Goal: Contribute content: Contribute content

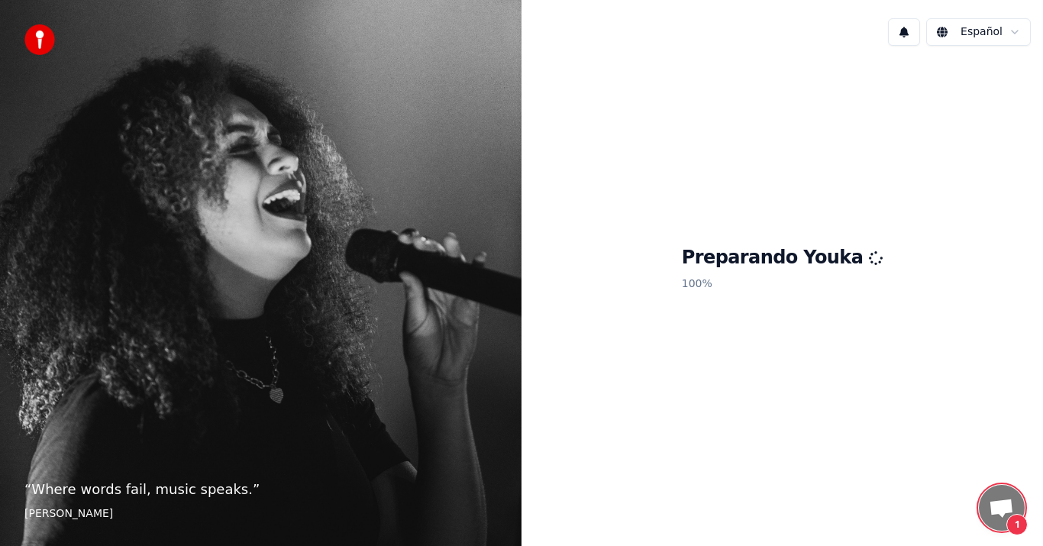
scroll to position [218, 0]
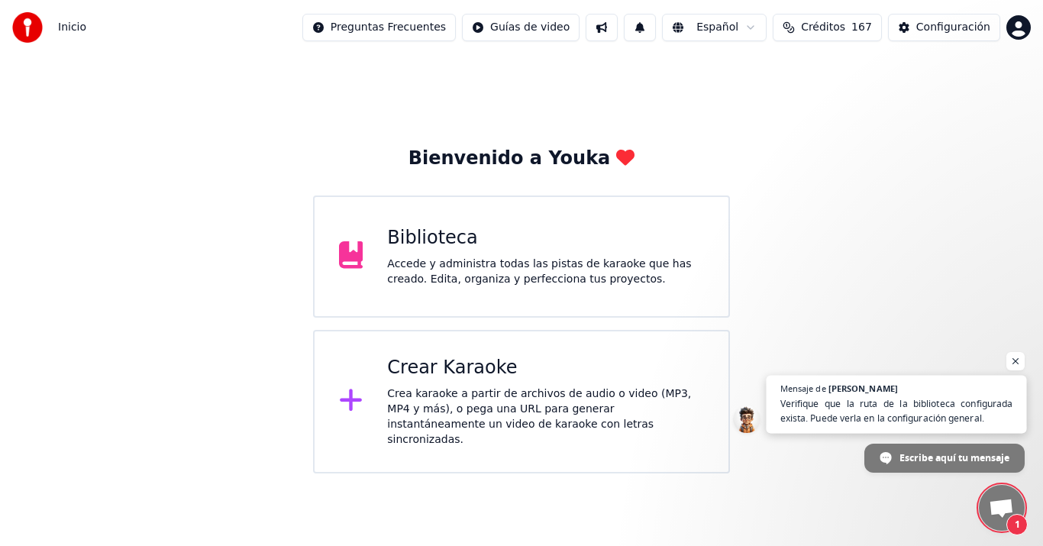
click at [937, 408] on span "Verifique que la ruta de la biblioteca configurada exista. Puede verla en la co…" at bounding box center [896, 411] width 233 height 30
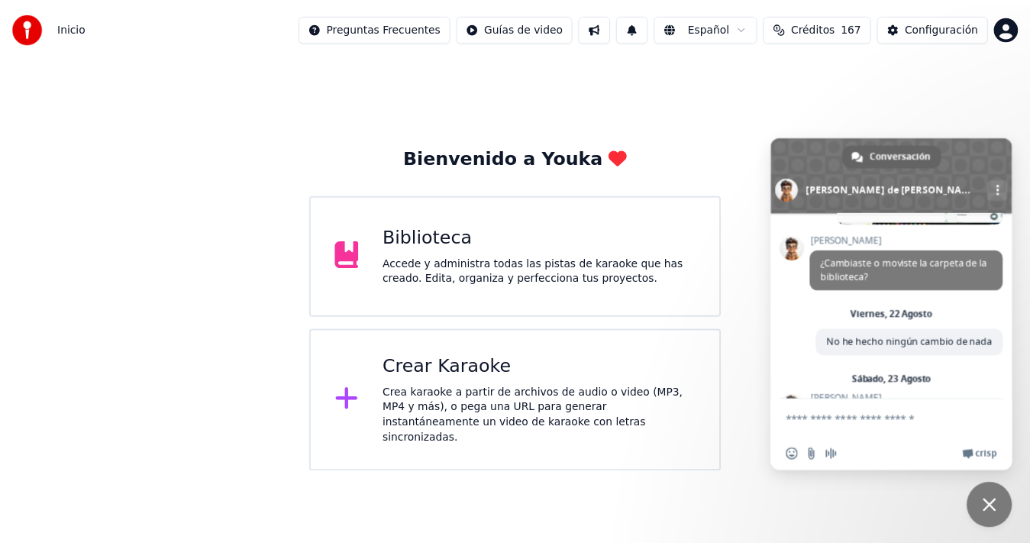
scroll to position [339, 0]
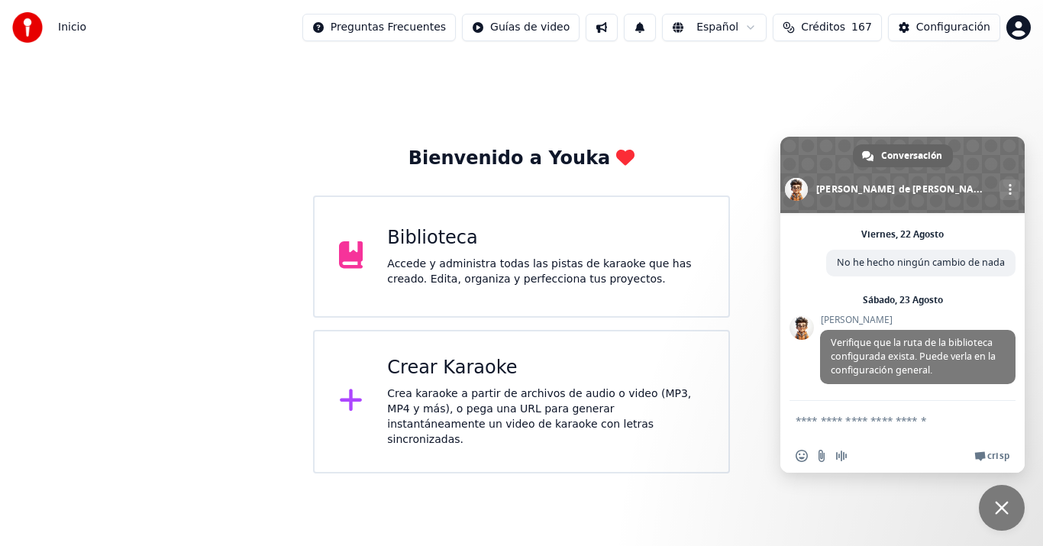
click at [479, 220] on div "Biblioteca Accede y administra todas las pistas de karaoke que has creado. Edit…" at bounding box center [521, 256] width 417 height 122
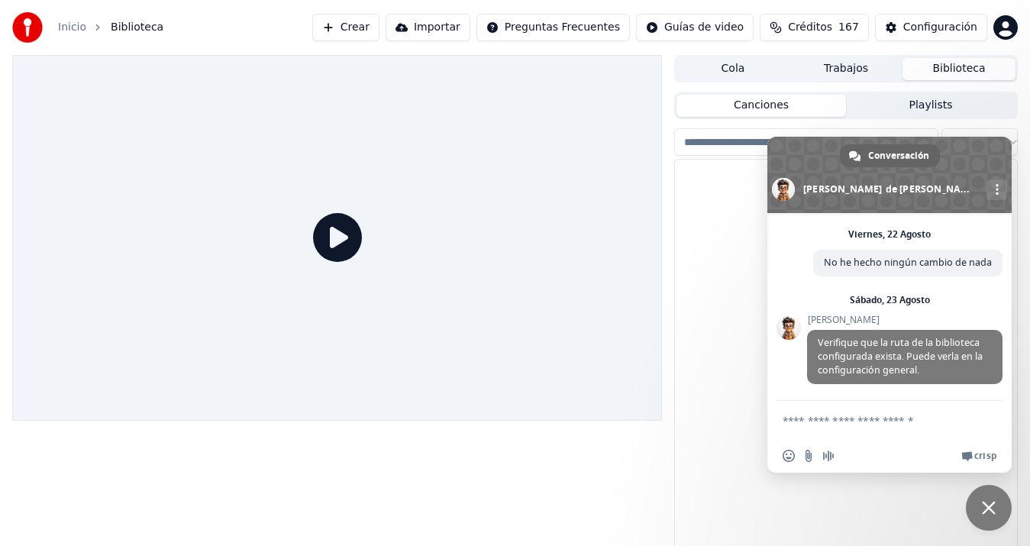
click at [986, 185] on link "Más canales" at bounding box center [996, 189] width 21 height 21
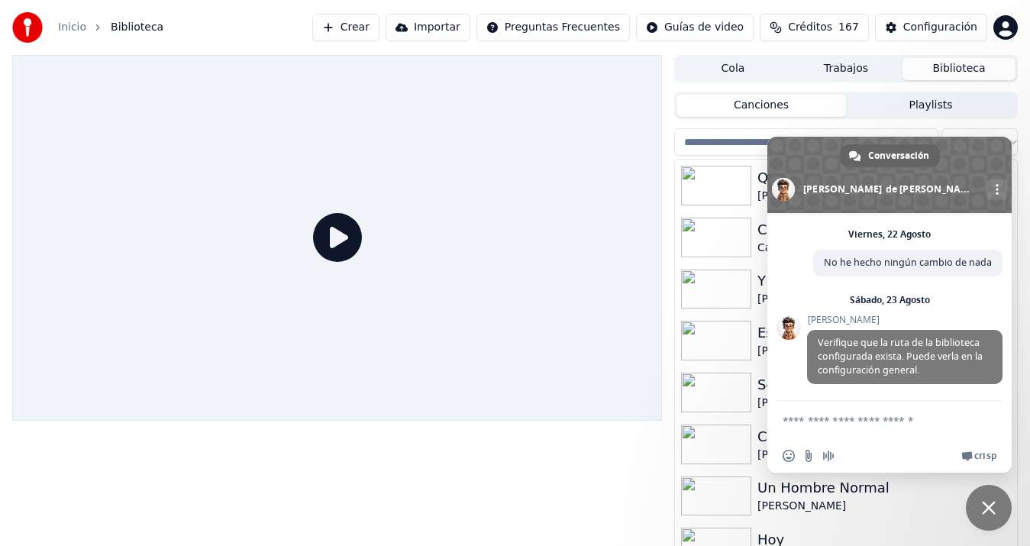
click at [995, 507] on span "Cerrar el chat" at bounding box center [989, 508] width 46 height 46
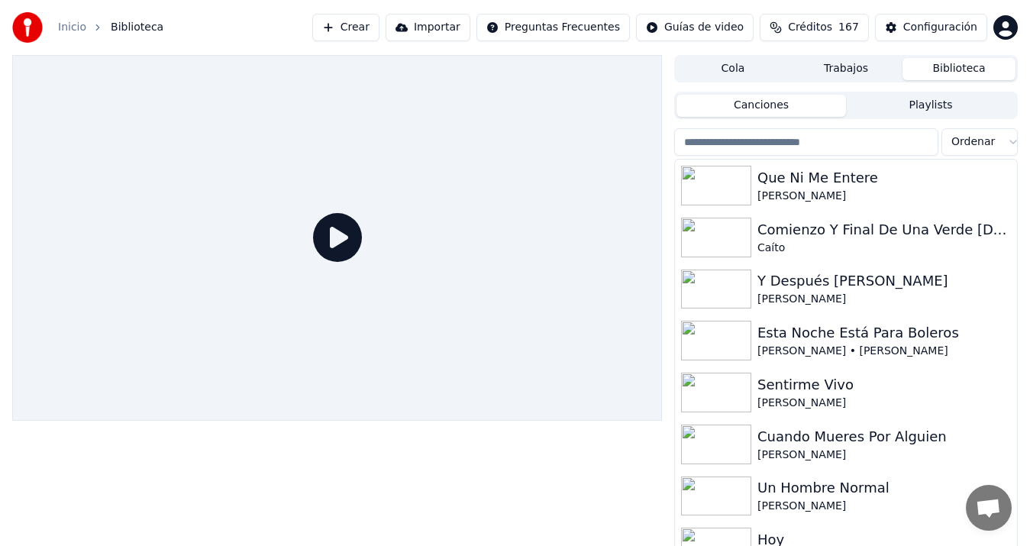
click at [771, 143] on input "search" at bounding box center [806, 141] width 264 height 27
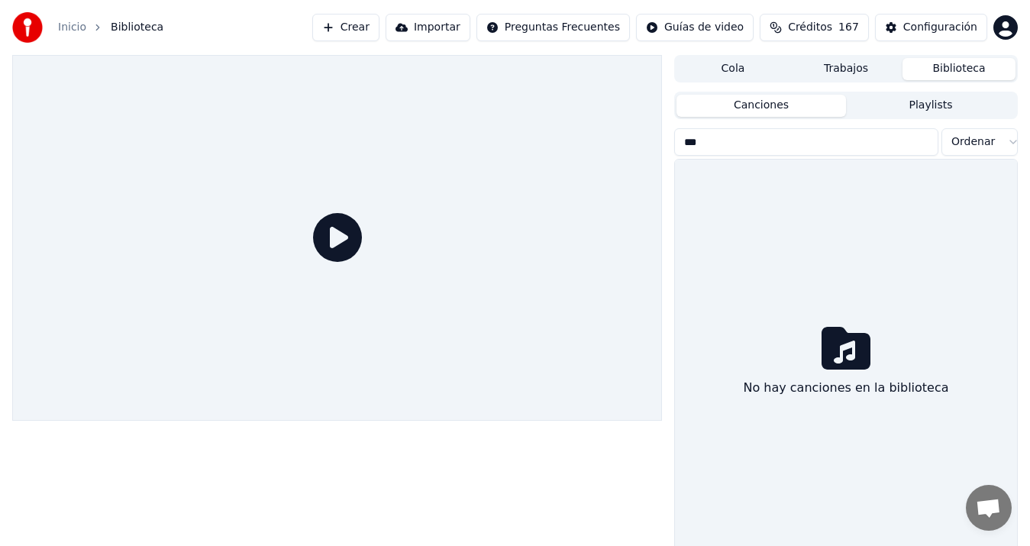
type input "***"
click at [845, 339] on icon at bounding box center [845, 348] width 49 height 43
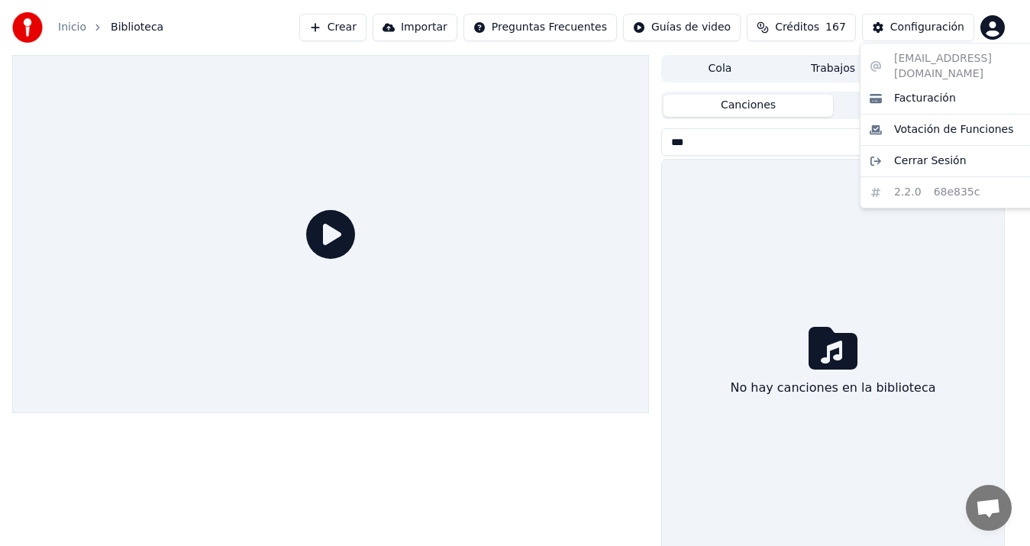
click at [998, 31] on html "Inicio Biblioteca Crear Importar Preguntas Frecuentes Guías de video Créditos 1…" at bounding box center [515, 273] width 1030 height 546
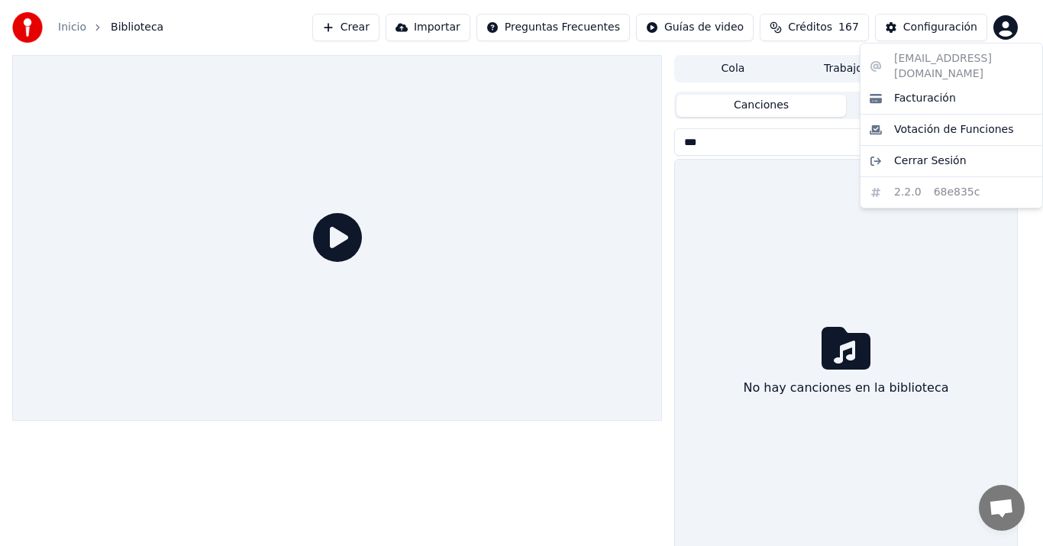
click at [953, 28] on html "Inicio Biblioteca Crear Importar Preguntas Frecuentes Guías de video Créditos 1…" at bounding box center [521, 273] width 1043 height 546
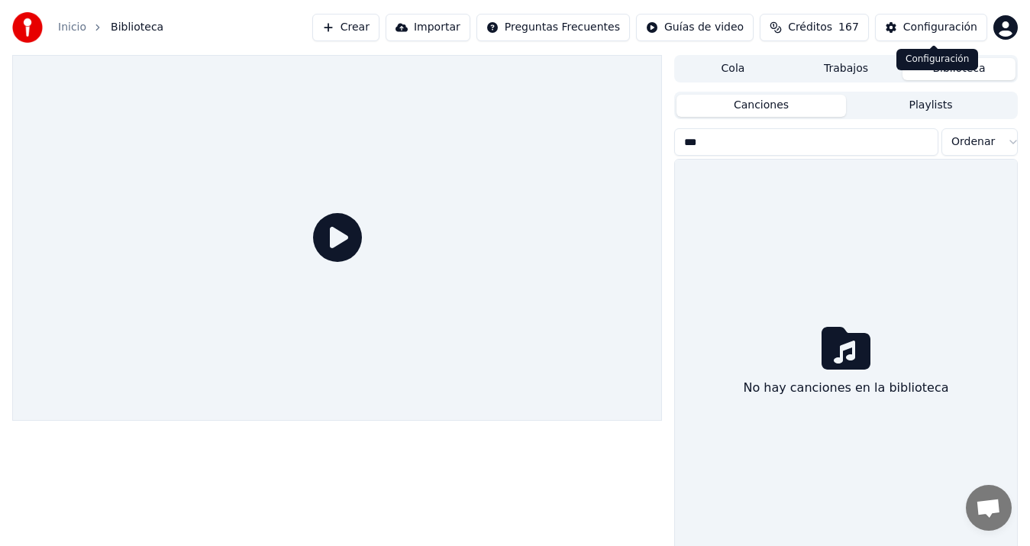
click at [939, 27] on div "Configuración" at bounding box center [940, 27] width 74 height 15
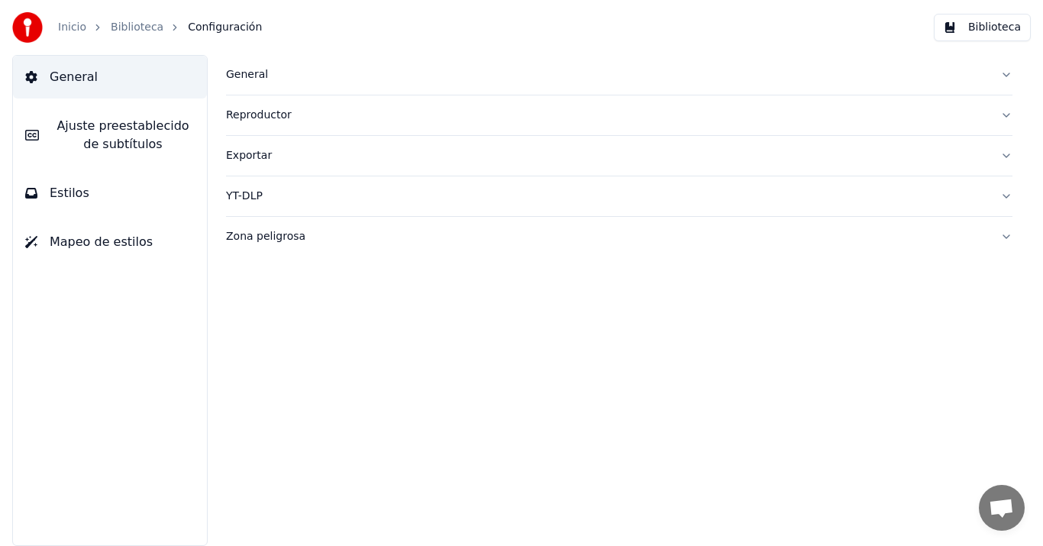
click at [250, 78] on div "General" at bounding box center [607, 74] width 762 height 15
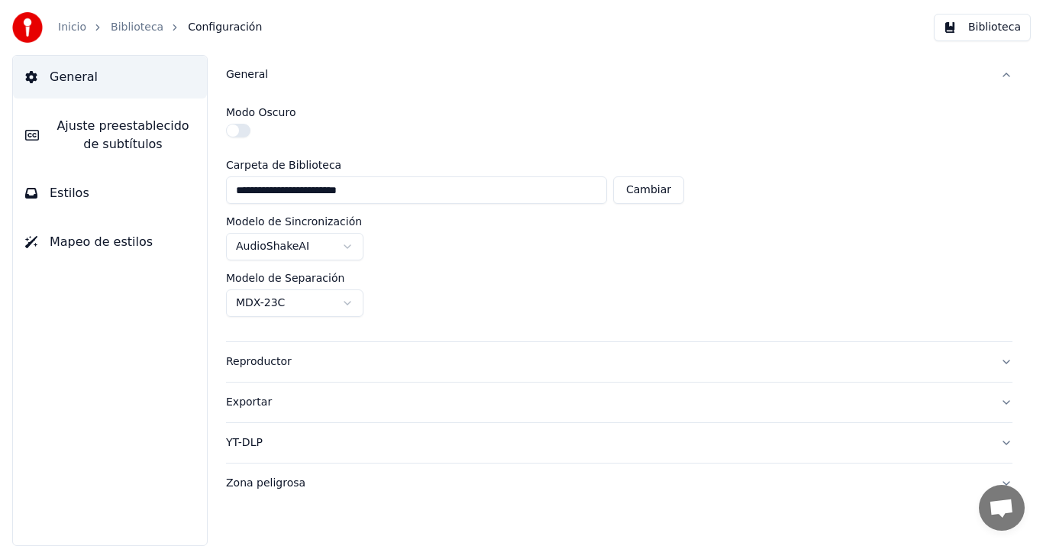
click at [70, 24] on link "Inicio" at bounding box center [72, 27] width 28 height 15
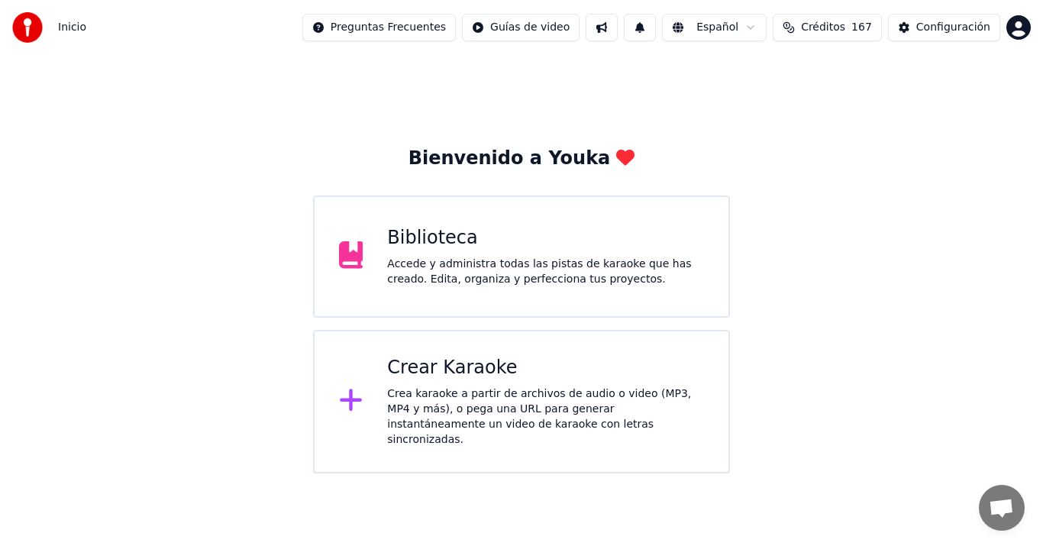
click at [461, 249] on div "Biblioteca" at bounding box center [545, 238] width 317 height 24
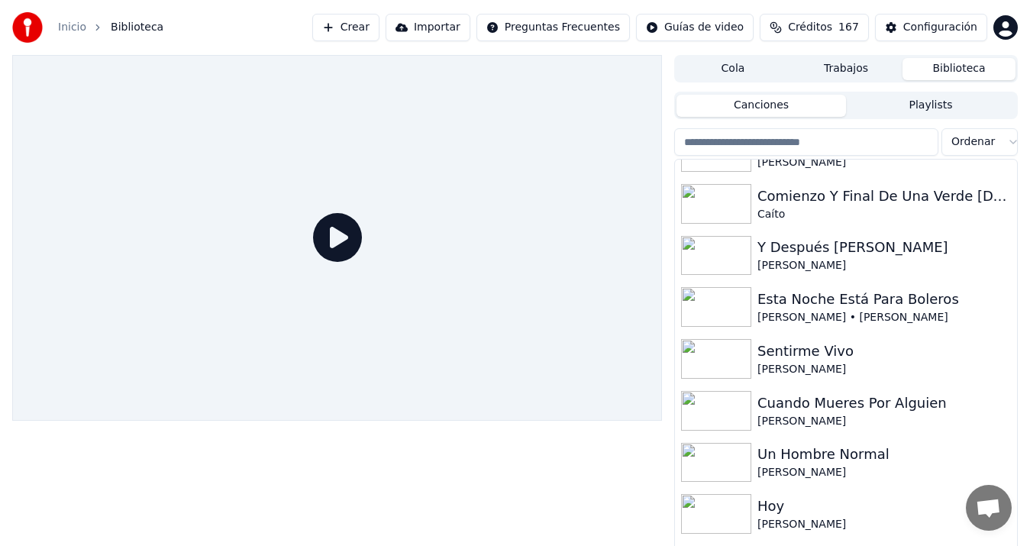
scroll to position [143, 0]
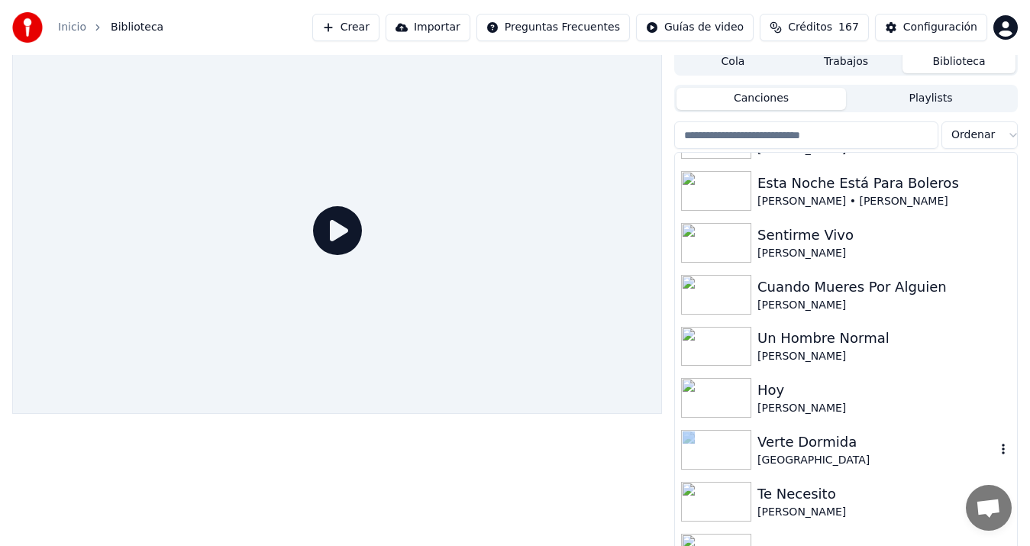
drag, startPoint x: 1000, startPoint y: 414, endPoint x: 1001, endPoint y: 431, distance: 16.0
click at [1001, 431] on div "Que Ni Me Entere [PERSON_NAME] Y Final De Una Verde [DATE] Caíto Y Después [PER…" at bounding box center [846, 320] width 342 height 621
click at [864, 140] on input "search" at bounding box center [806, 134] width 264 height 27
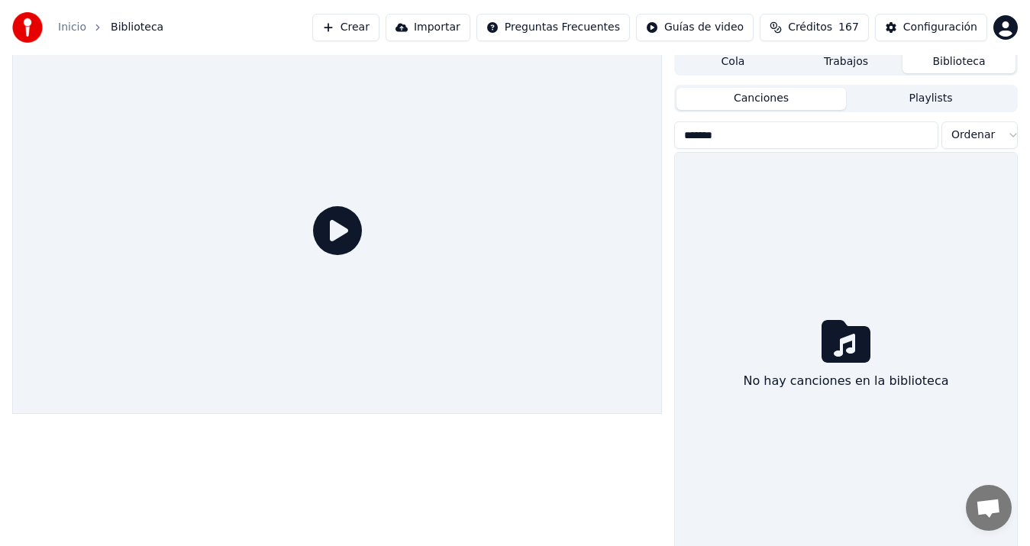
type input "*******"
click at [379, 24] on button "Crear" at bounding box center [345, 27] width 67 height 27
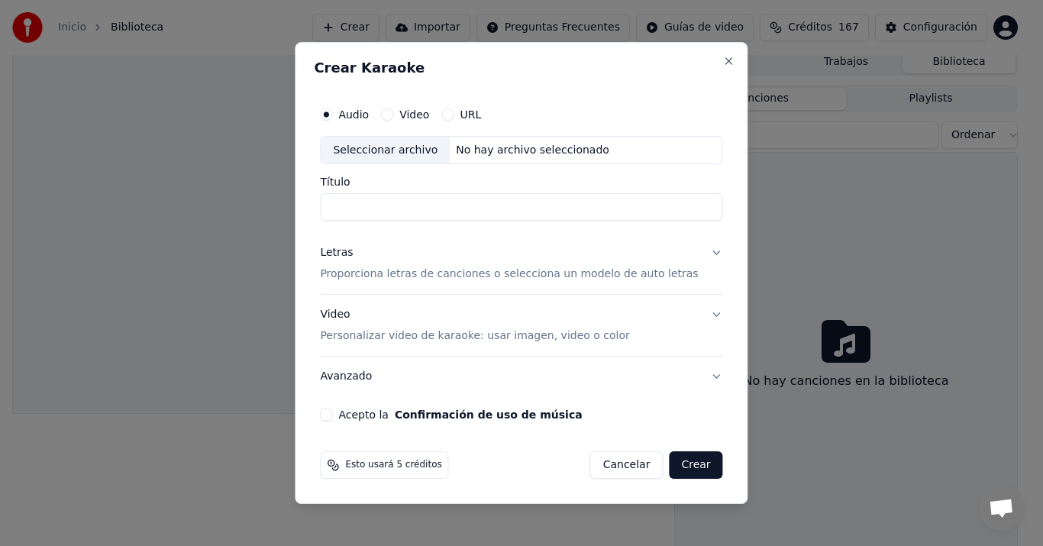
click at [392, 142] on div "Seleccionar archivo" at bounding box center [385, 150] width 129 height 27
